Goal: Information Seeking & Learning: Find specific fact

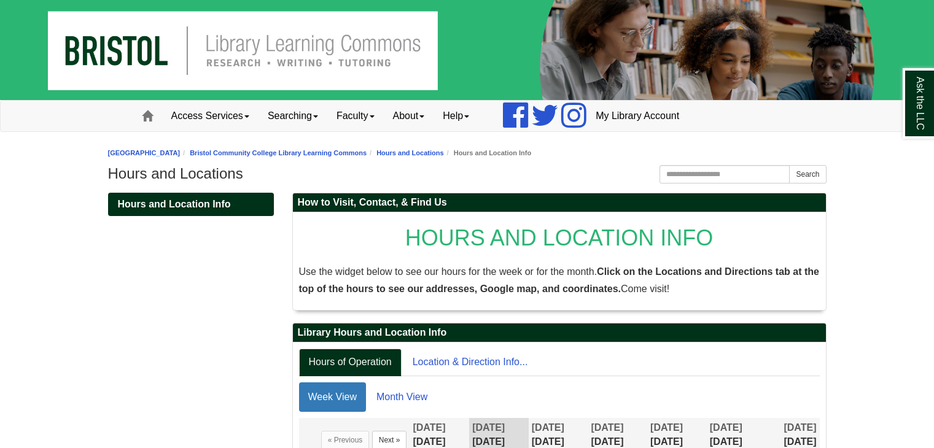
scroll to position [73, 0]
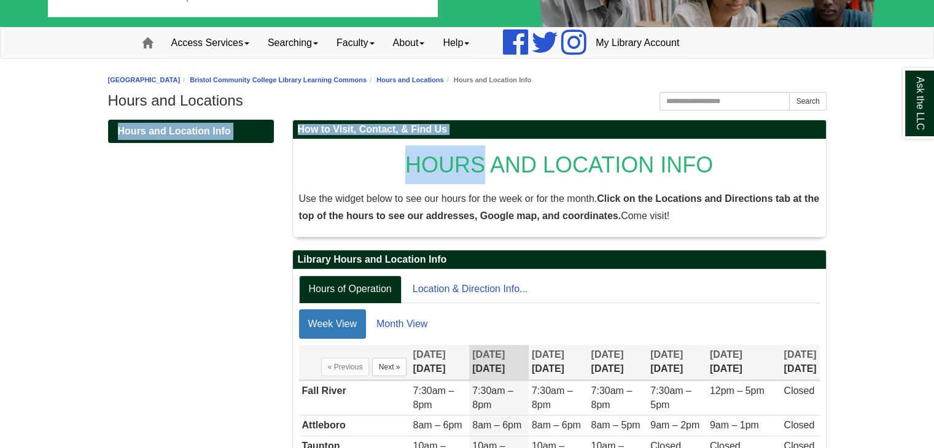
drag, startPoint x: 0, startPoint y: 0, endPoint x: 350, endPoint y: 106, distance: 365.9
click at [350, 106] on h1 "Hours and Locations" at bounding box center [467, 100] width 719 height 17
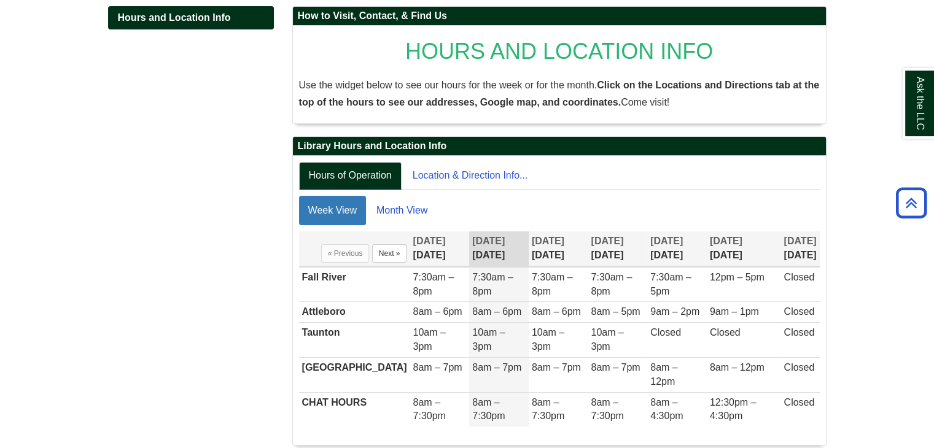
scroll to position [187, 0]
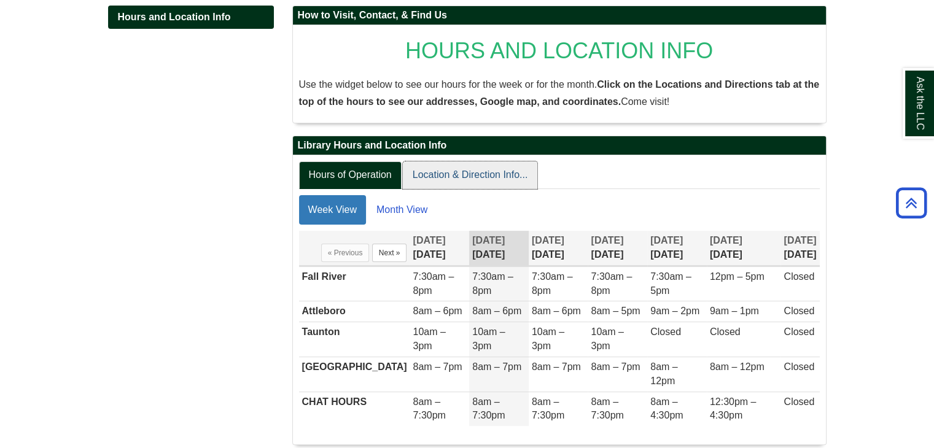
click at [456, 174] on link "Location & Direction Info..." at bounding box center [470, 176] width 135 height 28
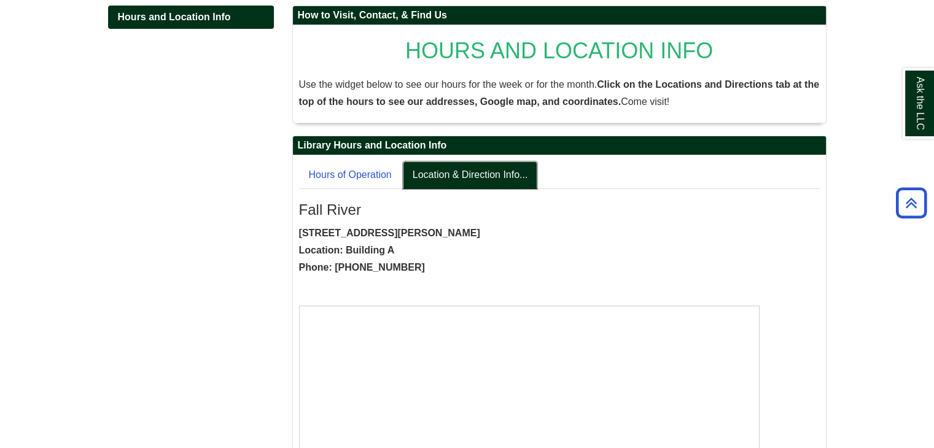
scroll to position [264, 0]
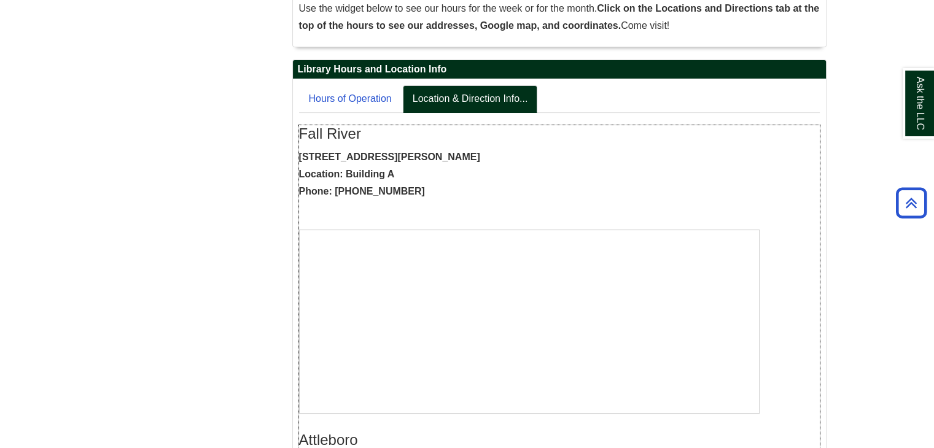
click at [386, 156] on strong "[STREET_ADDRESS][PERSON_NAME] Location: Building A Phone: [PHONE_NUMBER]" at bounding box center [389, 174] width 181 height 45
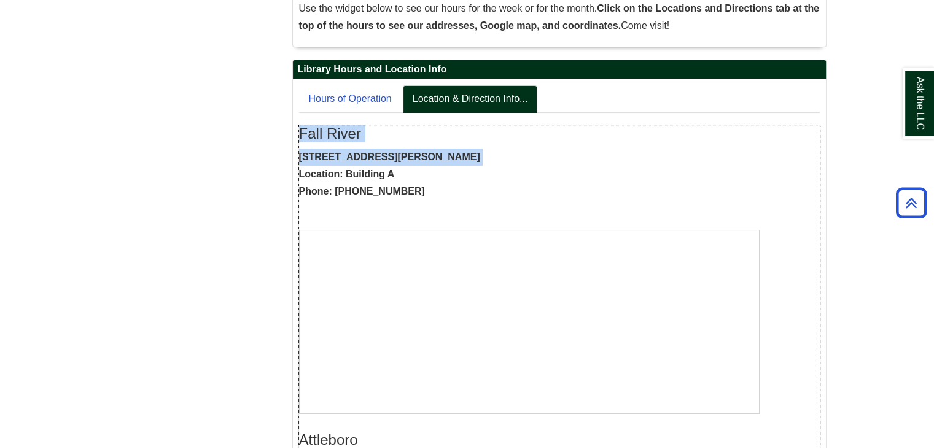
drag, startPoint x: 386, startPoint y: 156, endPoint x: 344, endPoint y: 144, distance: 43.5
click at [344, 144] on div "Fall River [STREET_ADDRESS][PERSON_NAME] Location: Building A Phone: [PHONE_NUM…" at bounding box center [559, 272] width 521 height 294
click at [366, 142] on div "Fall River [STREET_ADDRESS][PERSON_NAME] Location: Building A Phone: [PHONE_NUM…" at bounding box center [559, 272] width 521 height 294
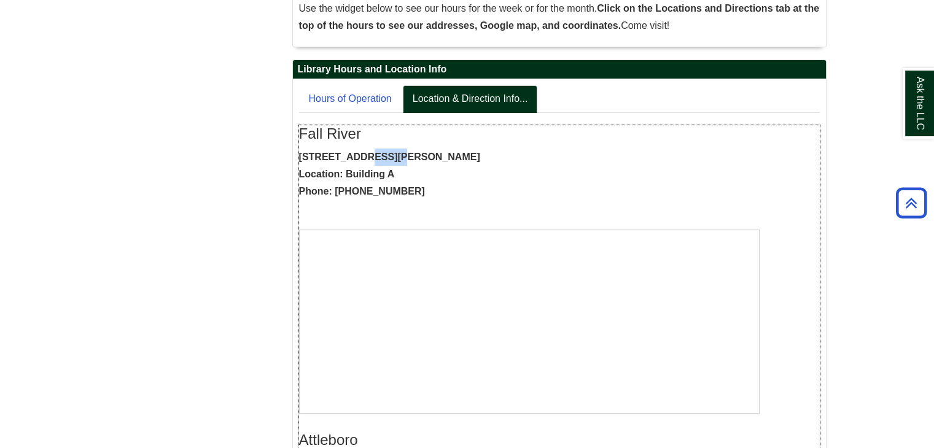
click at [366, 142] on div "Fall River [STREET_ADDRESS][PERSON_NAME] Location: Building A Phone: [PHONE_NUM…" at bounding box center [559, 272] width 521 height 294
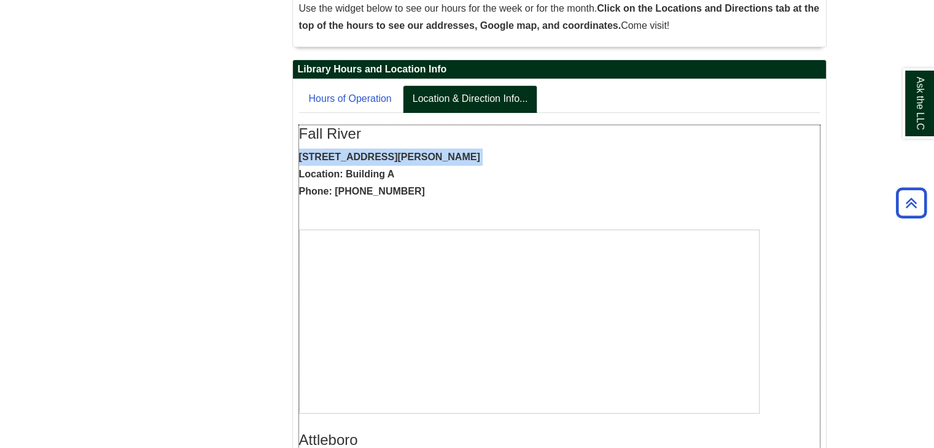
click at [366, 142] on div "Fall River [STREET_ADDRESS][PERSON_NAME] Location: Building A Phone: [PHONE_NUM…" at bounding box center [559, 272] width 521 height 294
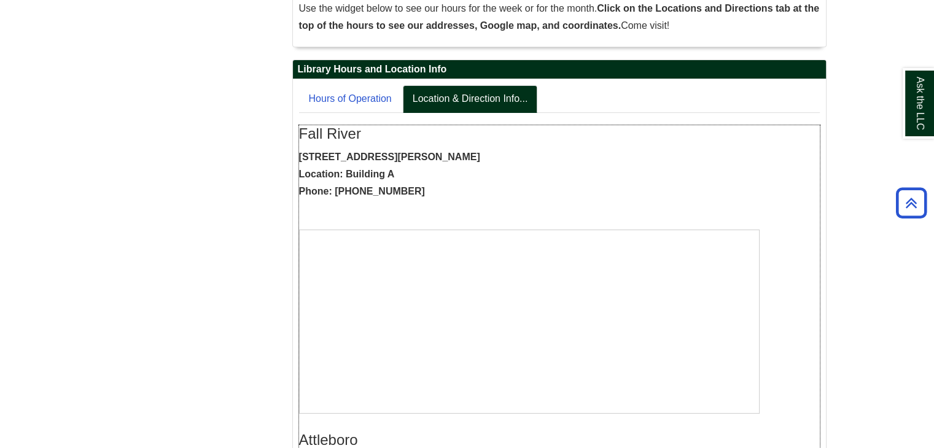
click at [586, 140] on h3 "Fall River" at bounding box center [559, 133] width 521 height 17
click at [388, 94] on link "Hours of Operation" at bounding box center [350, 99] width 103 height 28
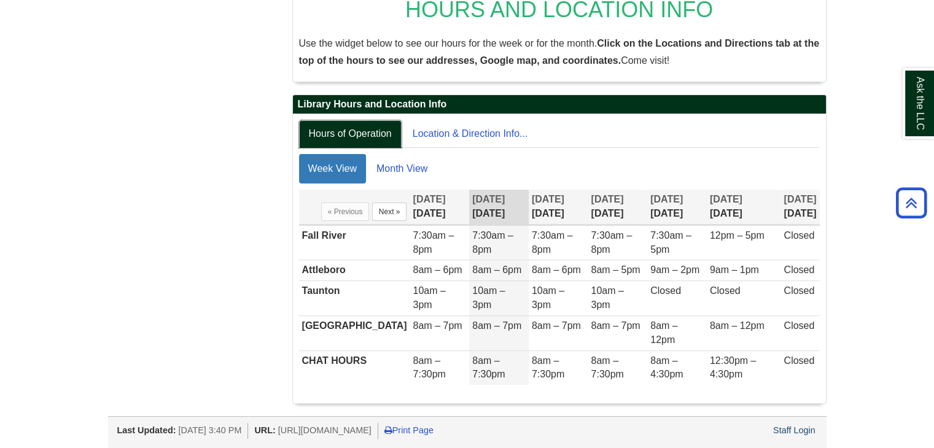
scroll to position [213, 0]
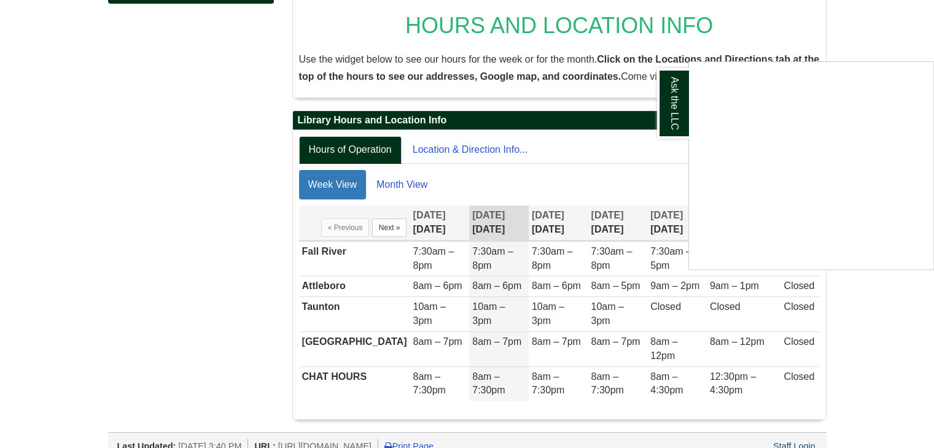
click at [588, 177] on div "Ask the LLC" at bounding box center [467, 224] width 934 height 448
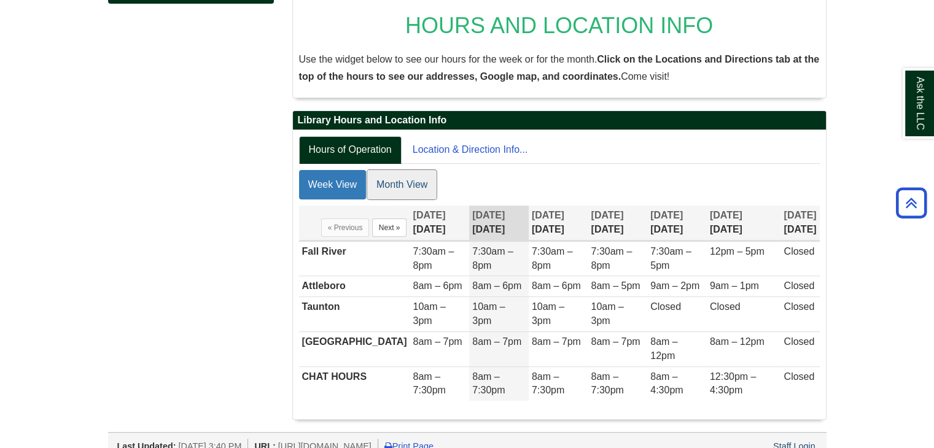
click at [413, 184] on link "Month View" at bounding box center [401, 184] width 69 height 29
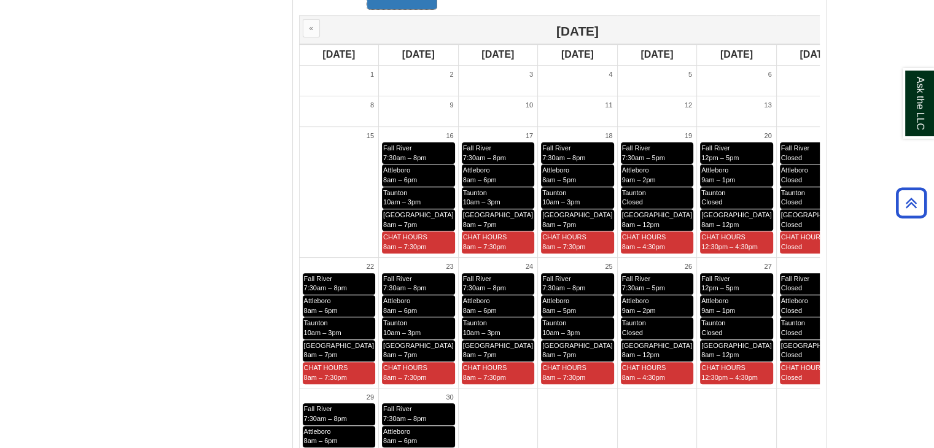
scroll to position [404, 0]
